Goal: Book appointment/travel/reservation

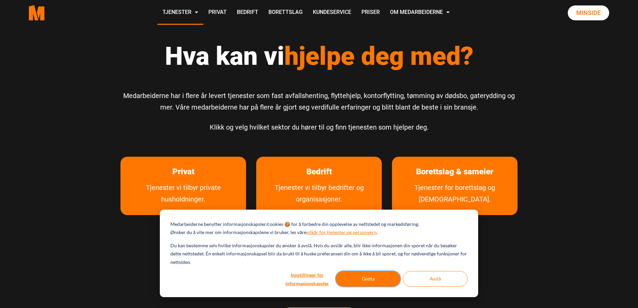
click at [357, 274] on button "Godta" at bounding box center [368, 279] width 65 height 16
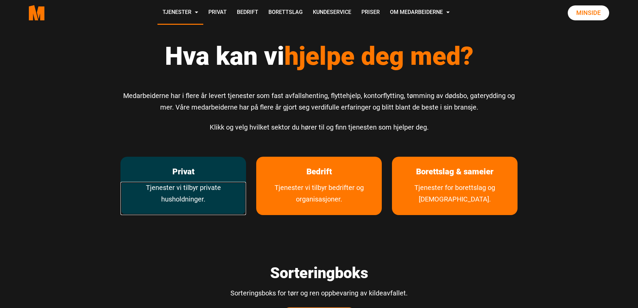
click at [210, 184] on link "Tjenester vi tilbyr private husholdninger." at bounding box center [184, 198] width 126 height 33
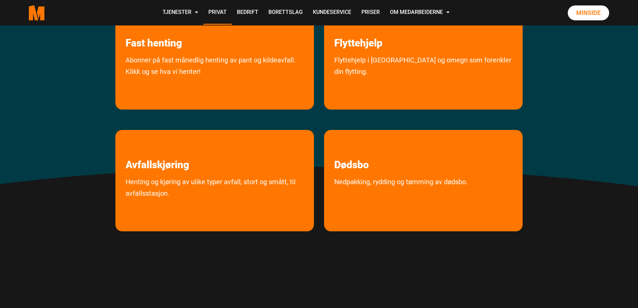
scroll to position [170, 0]
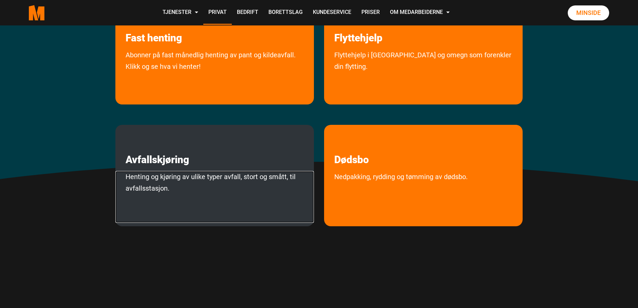
click at [240, 183] on link "Henting og kjøring av ulike typer avfall, stort og smått, til avfallsstasjon." at bounding box center [214, 197] width 199 height 52
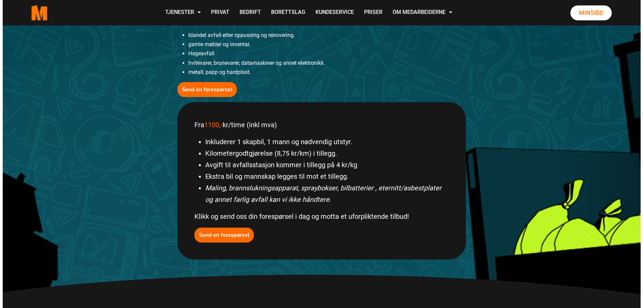
scroll to position [305, 0]
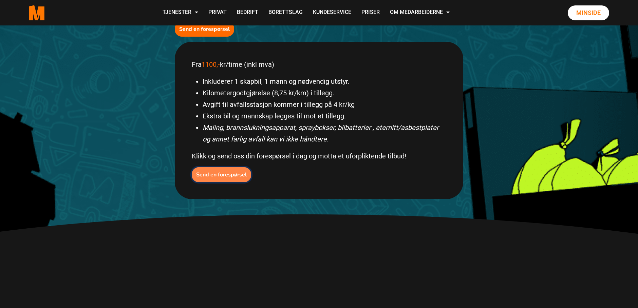
click at [219, 176] on b "Send en forespørsel" at bounding box center [221, 174] width 51 height 7
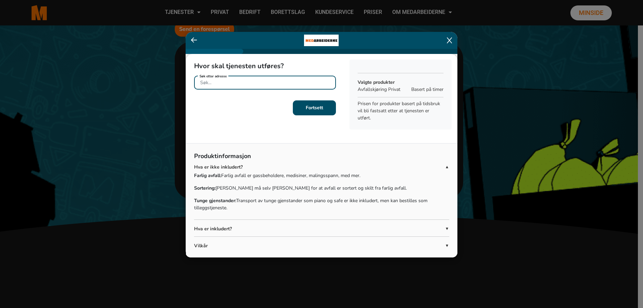
click at [258, 85] on input "Søk etter adresse" at bounding box center [265, 83] width 142 height 14
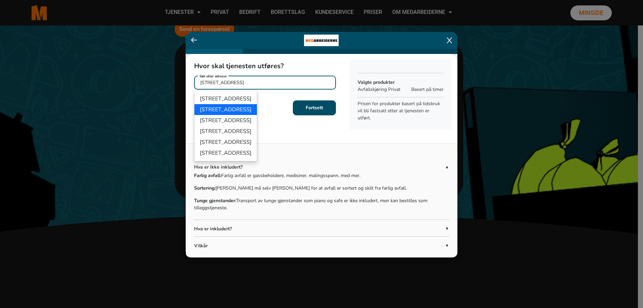
click at [252, 107] on ngb-highlight "Fauchalds gate 5A, 0365 Oslo" at bounding box center [226, 109] width 52 height 7
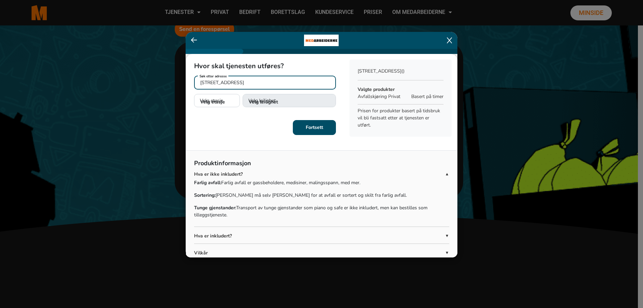
type input "Fauchalds gate 5A, 0365 Oslo"
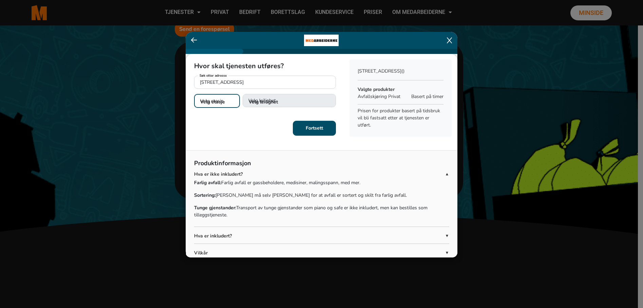
click at [233, 100] on select "Velg etasje 1. etasje 2. etasje 3. etasje 4. etasje" at bounding box center [217, 101] width 46 height 14
select select "02"
click at [194, 94] on select "Velg etasje 1. etasje 2. etasje 3. etasje 4. etasje" at bounding box center [217, 101] width 46 height 14
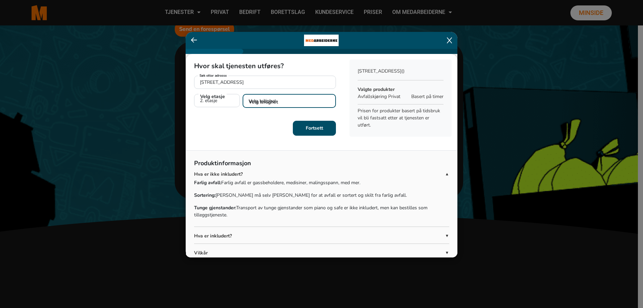
click at [259, 104] on select "Velg leilighet 1. dør fra venstre (H0201) 2. dør fra venstre (H0202)" at bounding box center [289, 101] width 93 height 14
select select "H0202"
click at [243, 94] on select "Velg leilighet 1. dør fra venstre (H0201) 2. dør fra venstre (H0202)" at bounding box center [289, 101] width 93 height 14
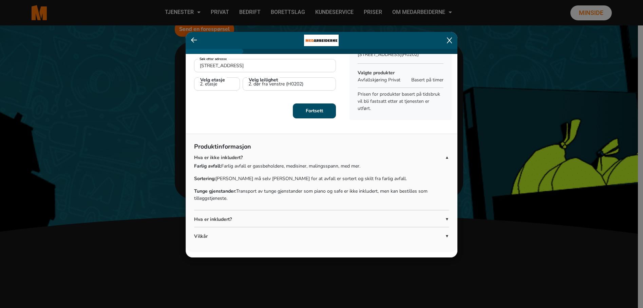
click at [324, 114] on button "Fortsett" at bounding box center [314, 111] width 43 height 15
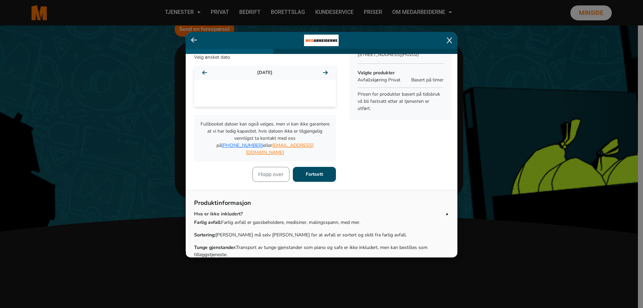
scroll to position [0, 0]
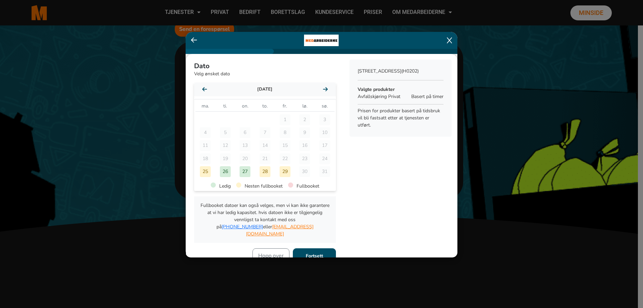
click at [323, 91] on icon at bounding box center [325, 89] width 5 height 5
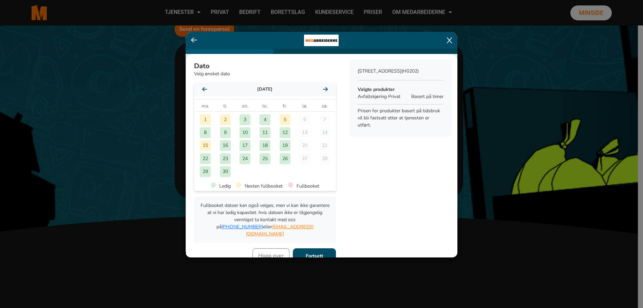
click at [323, 91] on icon at bounding box center [325, 89] width 5 height 5
click at [281, 133] on div "10" at bounding box center [285, 132] width 11 height 11
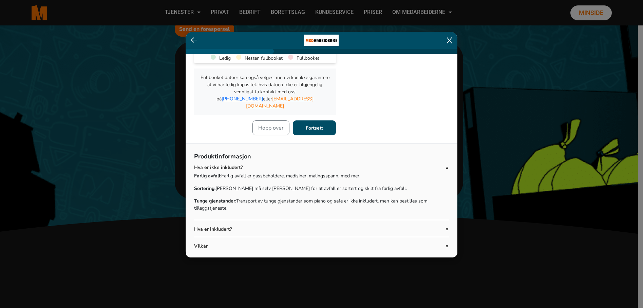
scroll to position [131, 0]
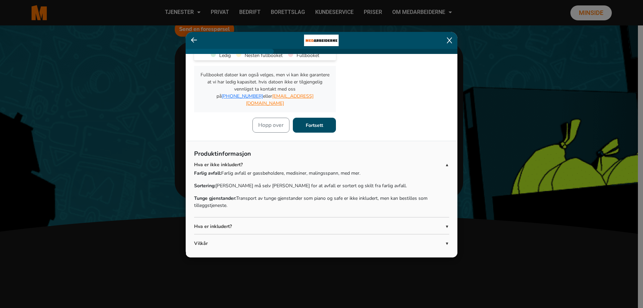
click at [319, 122] on b "Fortsett" at bounding box center [314, 125] width 17 height 6
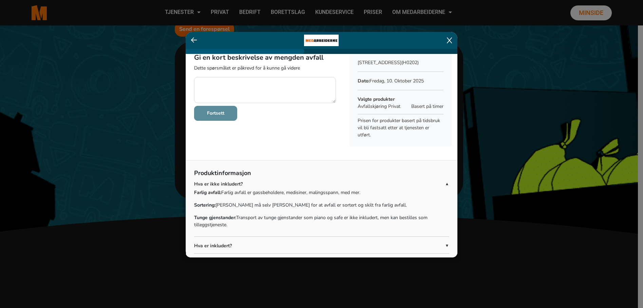
scroll to position [0, 0]
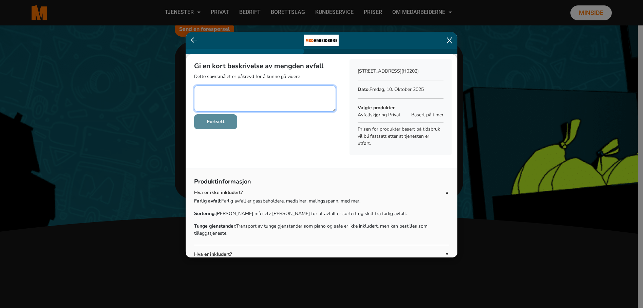
click at [300, 96] on textarea at bounding box center [265, 99] width 142 height 26
type textarea "Sofa, tre-seter med sjeselong"
click at [223, 123] on b "Fortsett" at bounding box center [215, 121] width 17 height 6
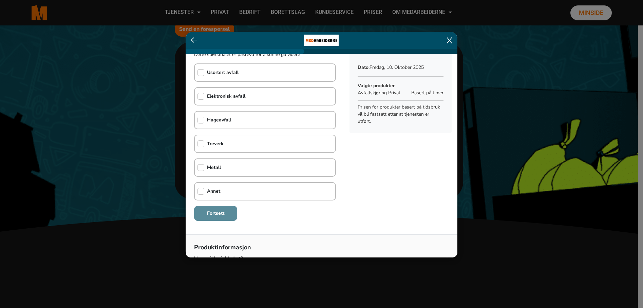
scroll to position [34, 0]
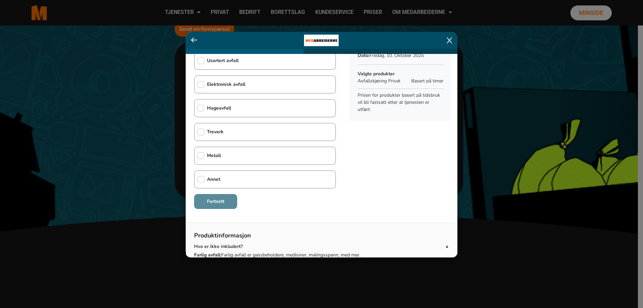
click at [215, 181] on b "Annet" at bounding box center [213, 179] width 13 height 6
checkbox input "true"
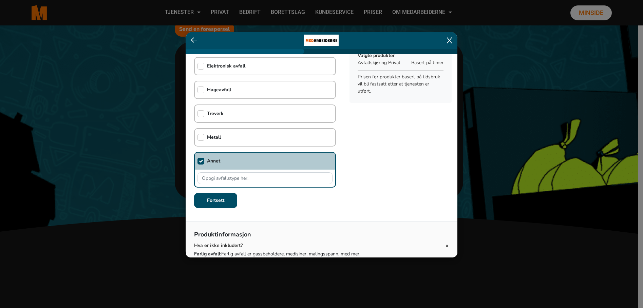
scroll to position [68, 0]
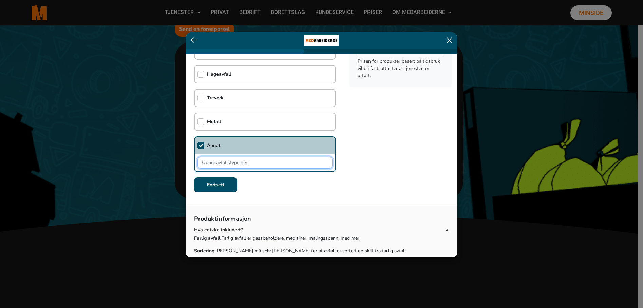
click at [216, 164] on input "text" at bounding box center [265, 163] width 135 height 12
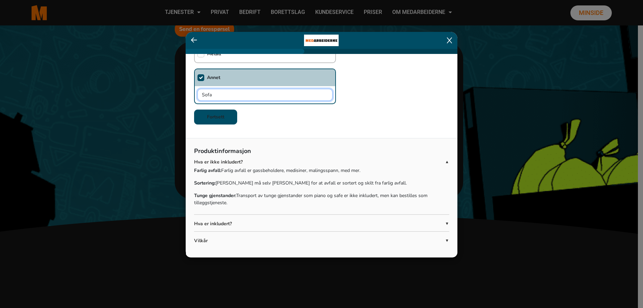
type input "Sofa"
click at [219, 116] on b "Fortsett" at bounding box center [215, 117] width 17 height 6
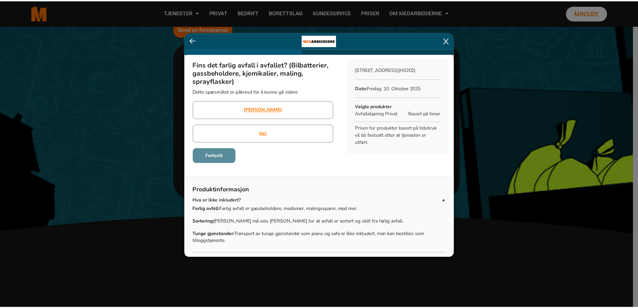
scroll to position [0, 0]
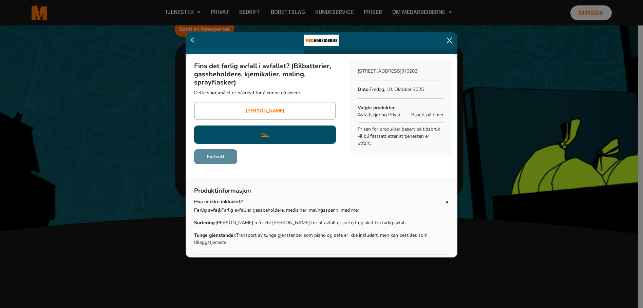
click at [297, 140] on div "Nei" at bounding box center [265, 135] width 142 height 18
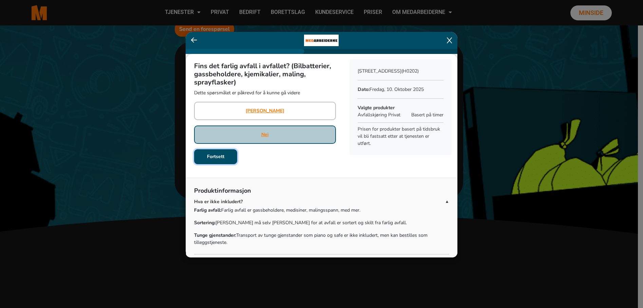
click at [229, 158] on button "Fortsett" at bounding box center [215, 156] width 43 height 15
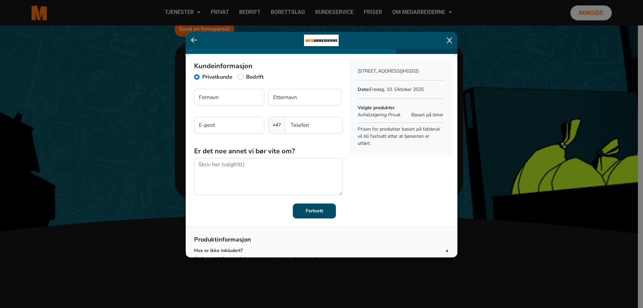
click at [451, 40] on icon at bounding box center [449, 40] width 5 height 7
